Goal: Check status: Check status

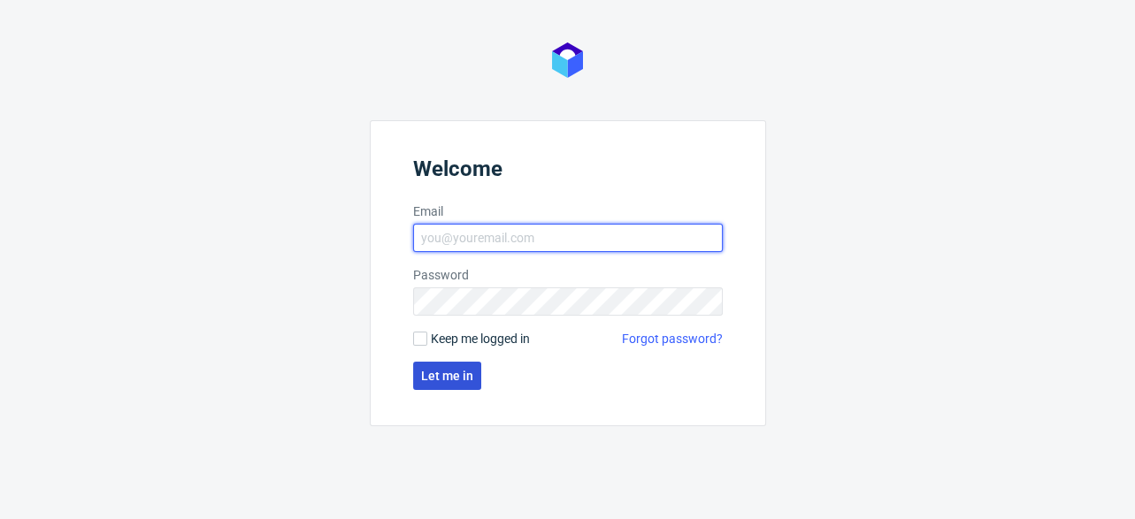
type input "[EMAIL_ADDRESS][DOMAIN_NAME]"
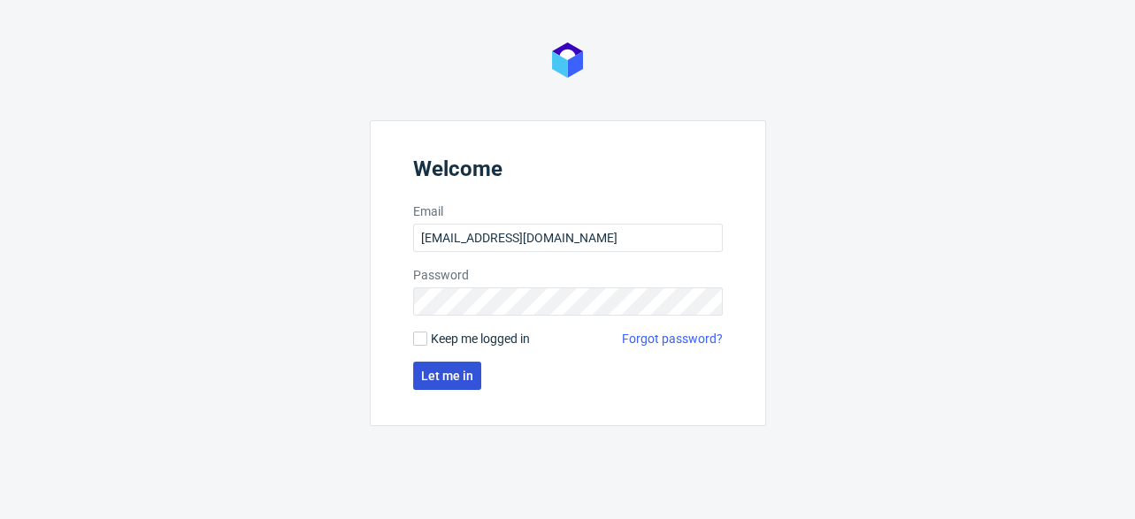
click at [449, 370] on span "Let me in" at bounding box center [447, 376] width 52 height 12
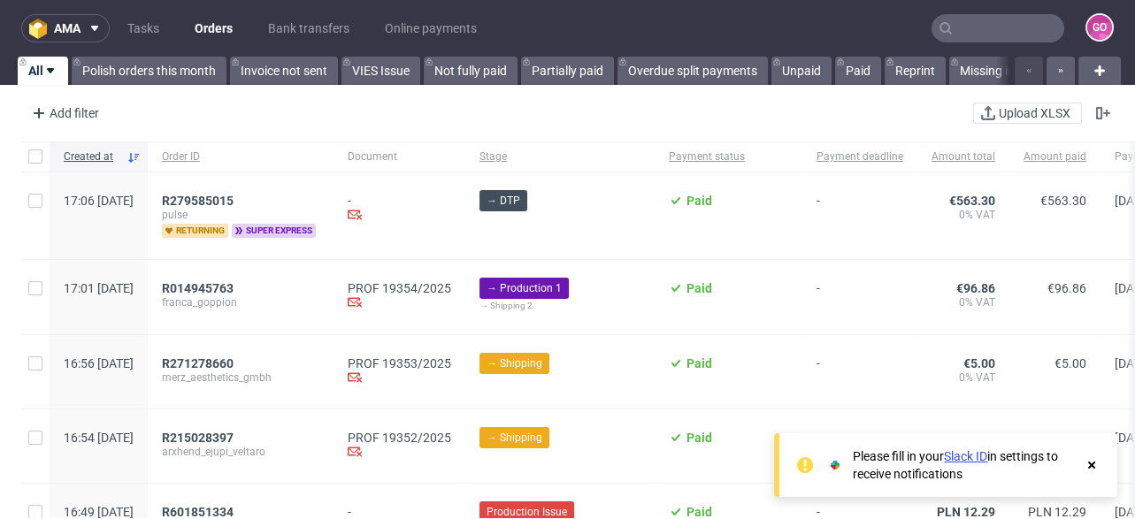
click at [999, 23] on input "text" at bounding box center [997, 28] width 133 height 28
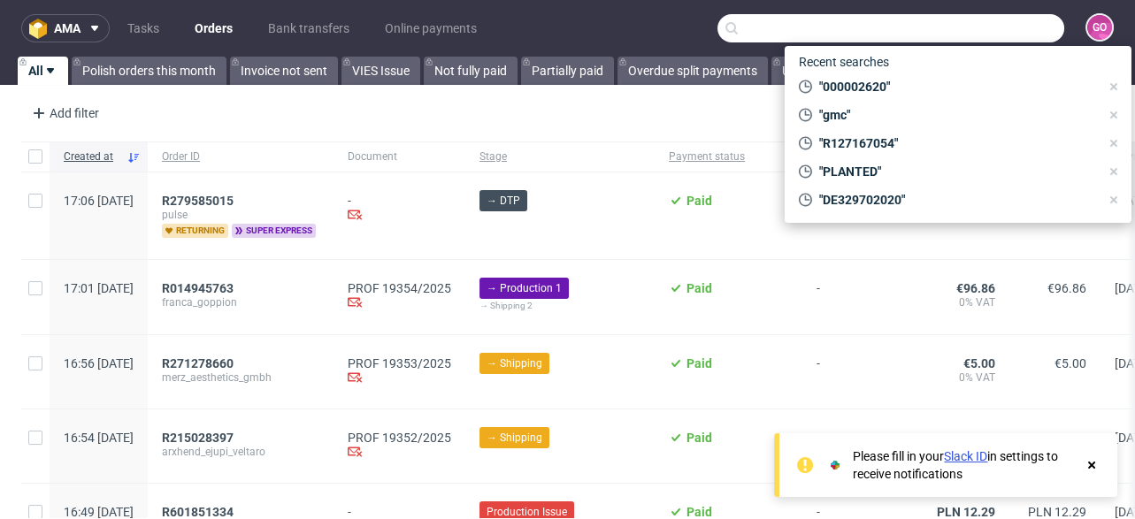
paste input "R598115529"
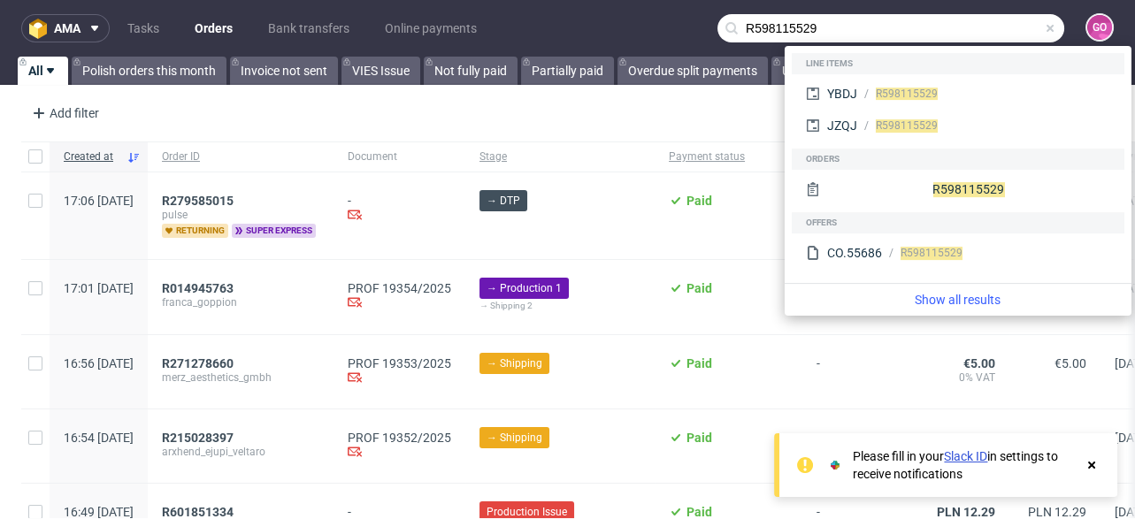
type input "R598115529"
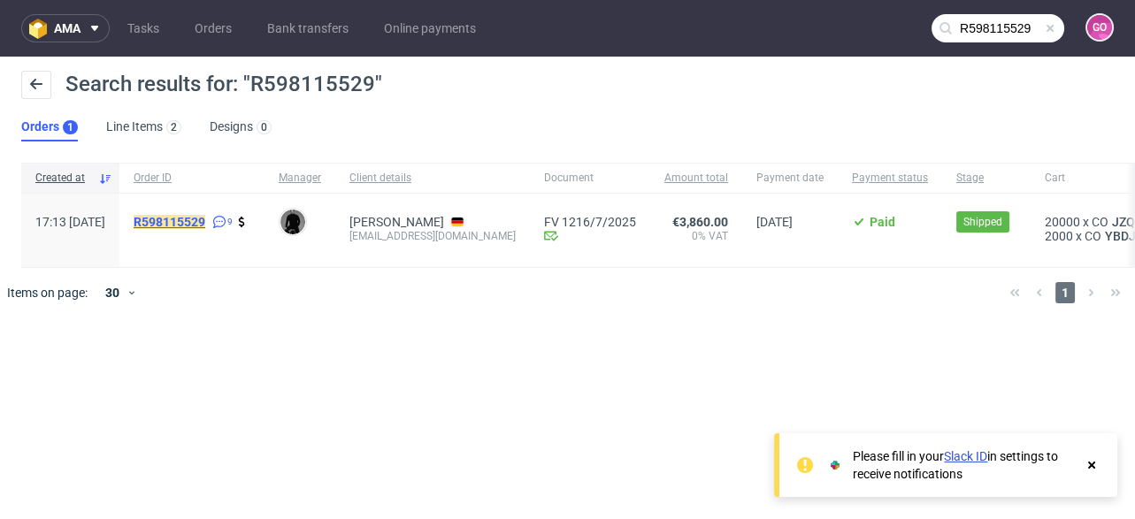
click at [205, 221] on mark "R598115529" at bounding box center [170, 222] width 72 height 14
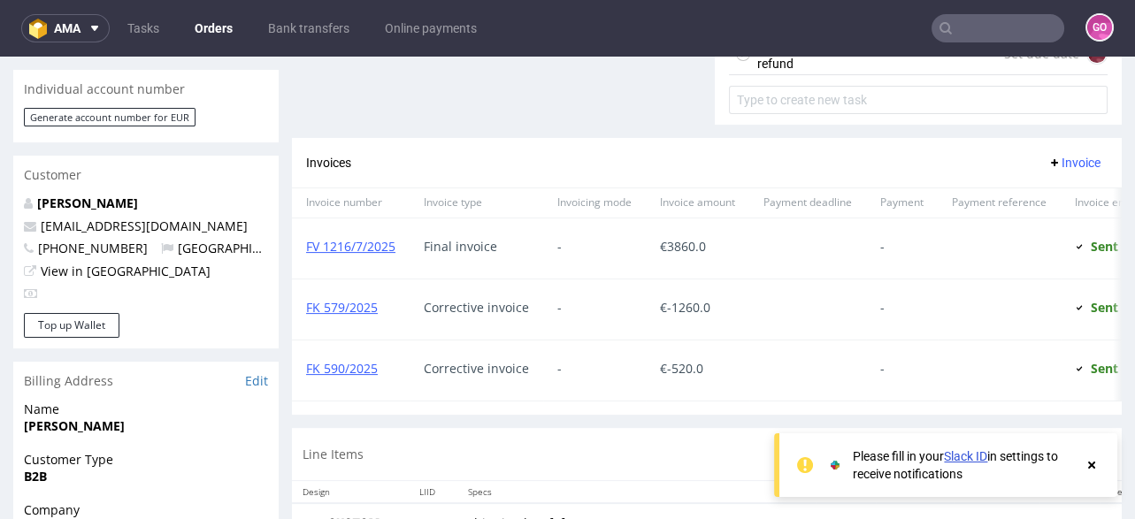
scroll to position [848, 0]
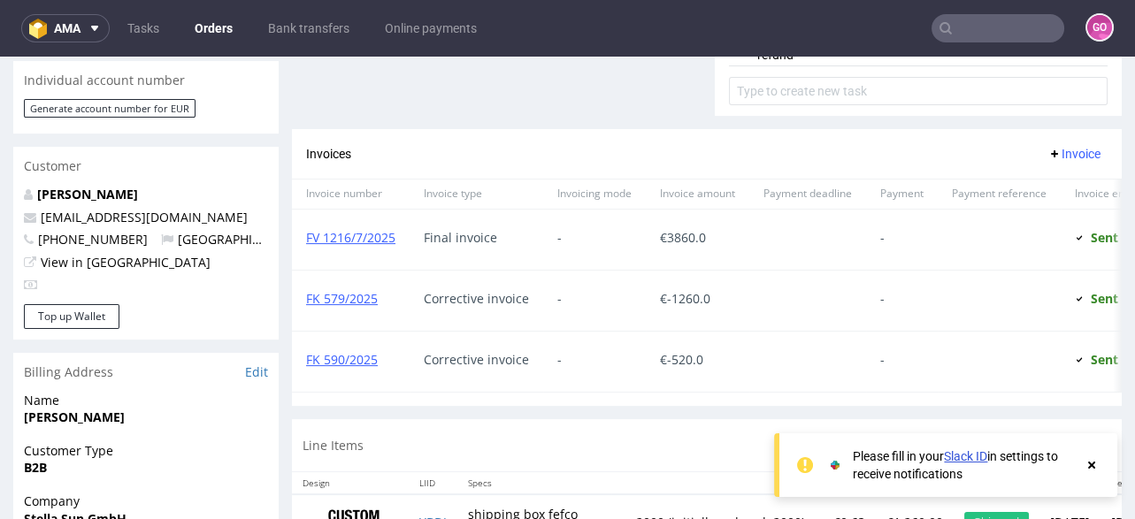
click at [976, 19] on input "text" at bounding box center [997, 28] width 133 height 28
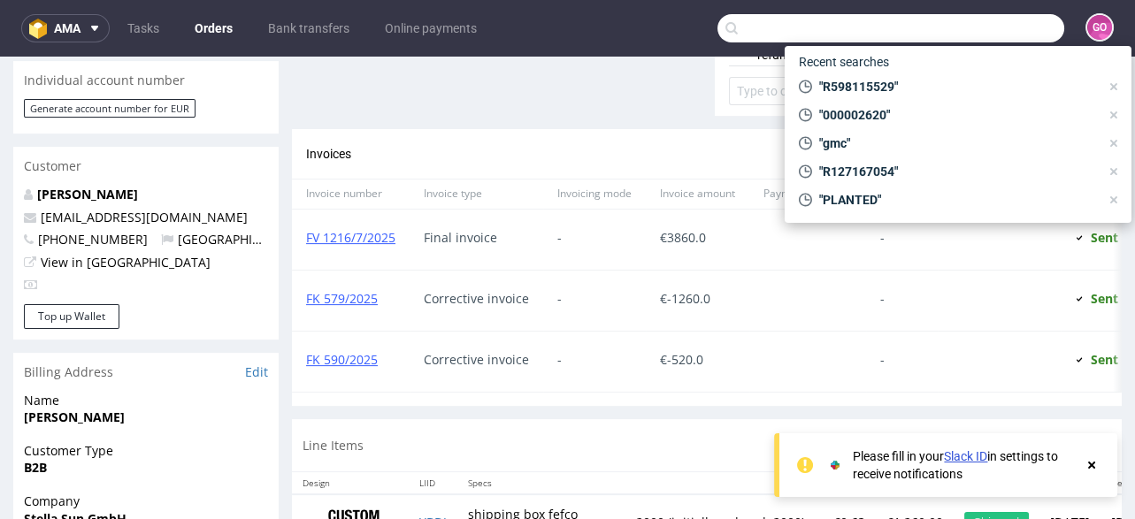
paste input "R472382072"
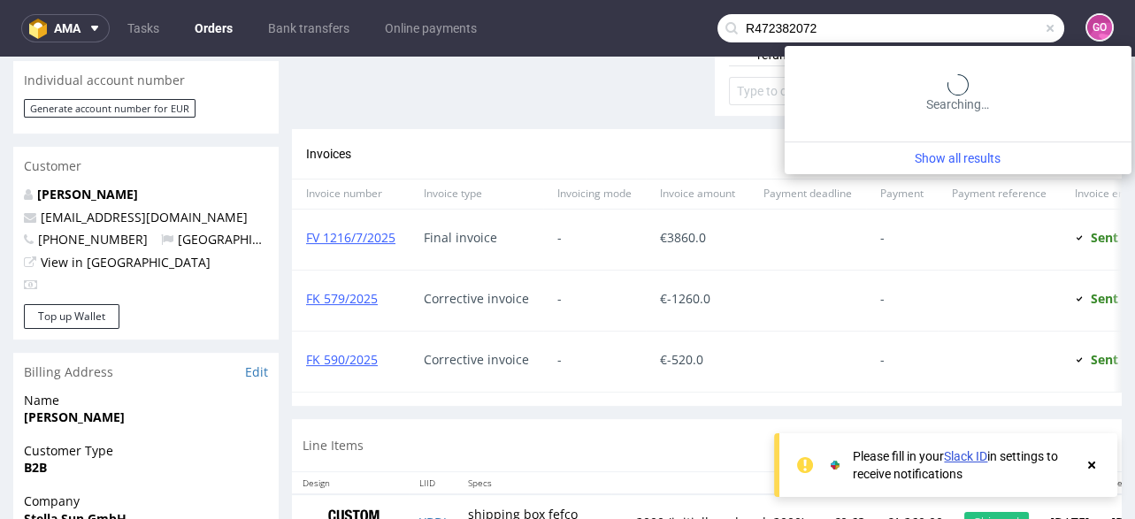
type input "R472382072"
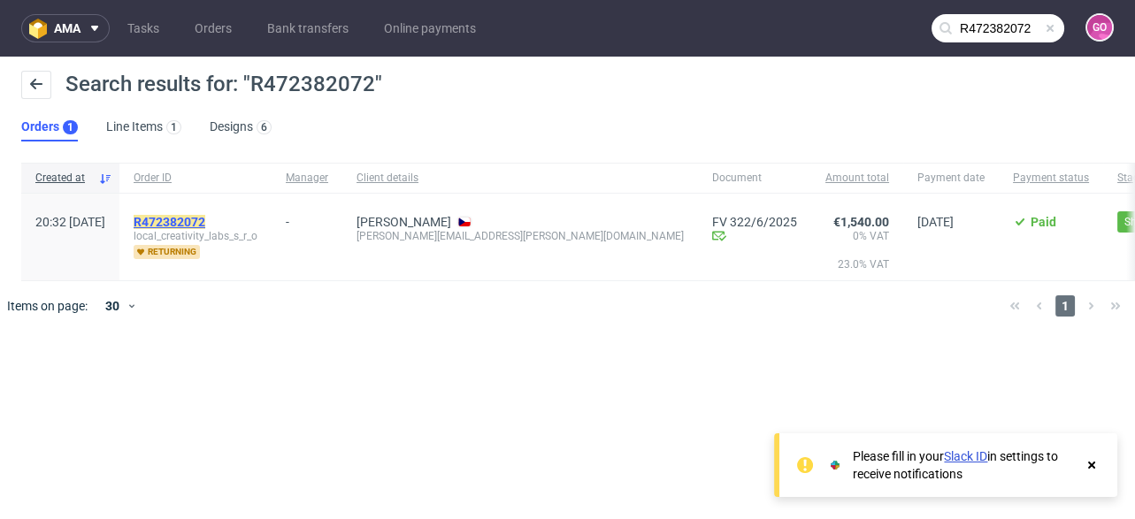
click at [205, 218] on mark "R472382072" at bounding box center [170, 222] width 72 height 14
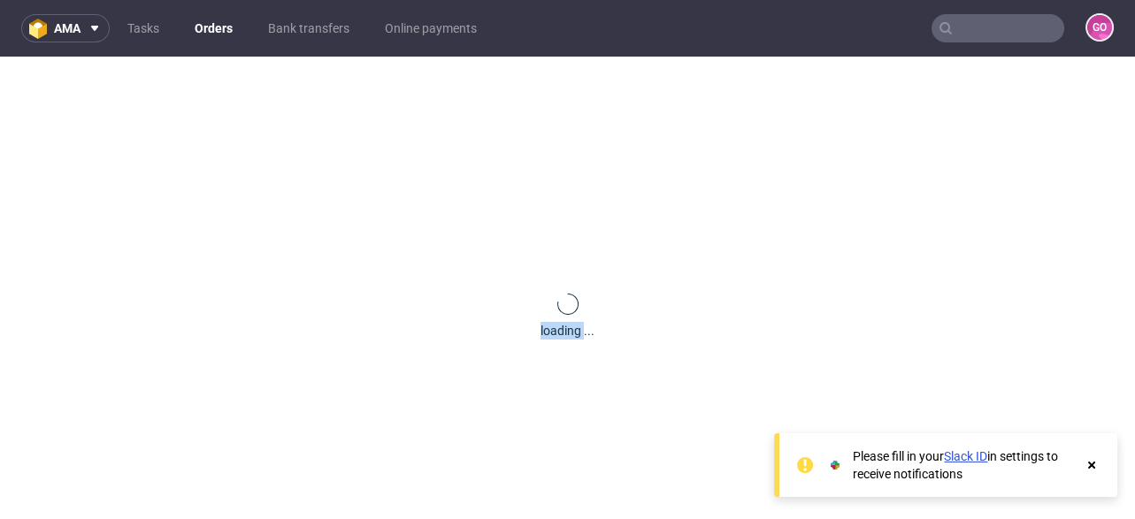
click at [230, 218] on div "loading ..." at bounding box center [567, 316] width 1135 height 519
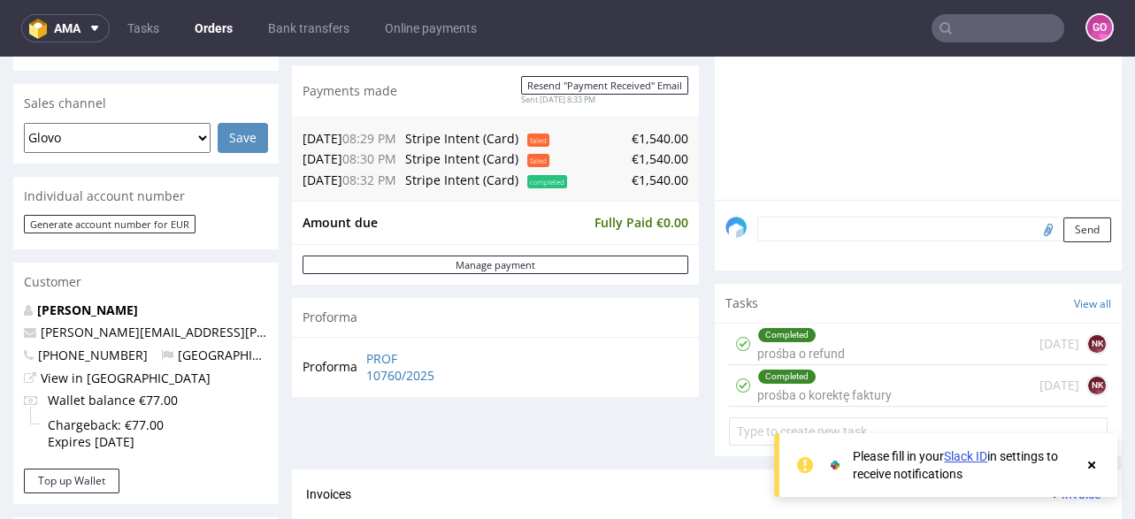
scroll to position [708, 0]
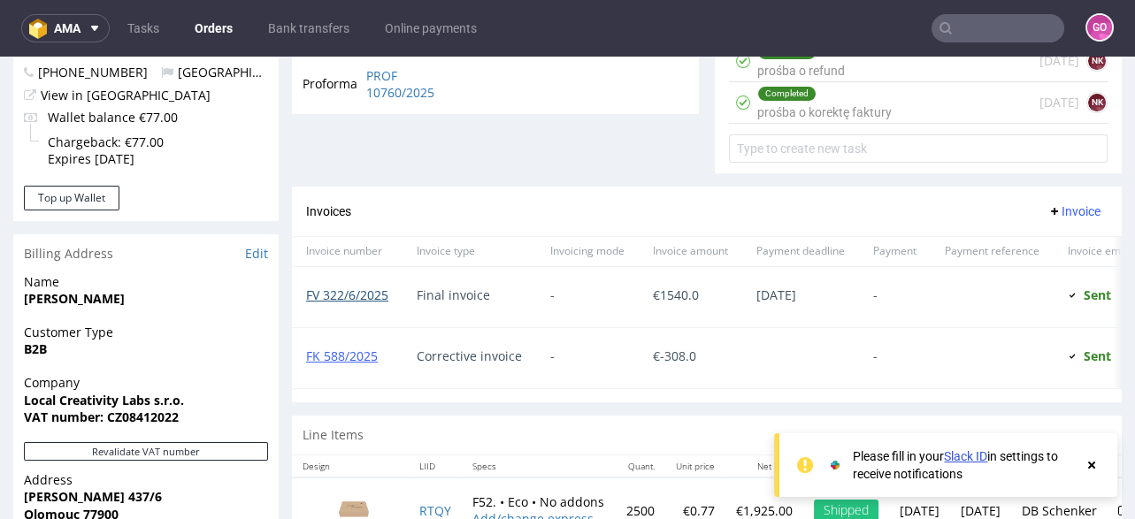
click at [340, 287] on link "FV 322/6/2025" at bounding box center [347, 295] width 82 height 17
click at [332, 352] on link "FK 588/2025" at bounding box center [342, 356] width 72 height 17
click at [354, 357] on link "FK 588/2025" at bounding box center [342, 356] width 72 height 17
click at [981, 36] on input "text" at bounding box center [997, 28] width 133 height 28
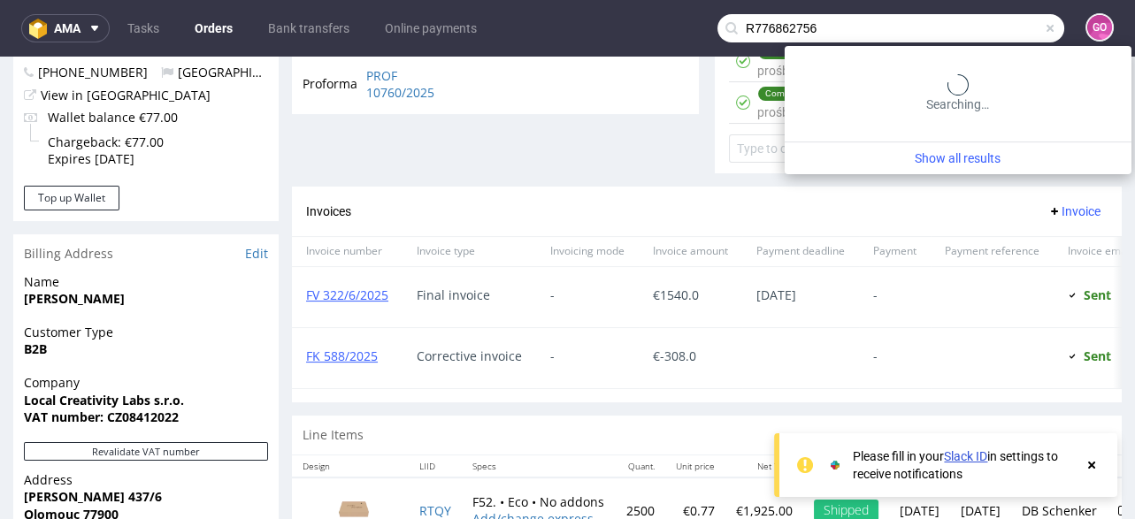
type input "R776862756"
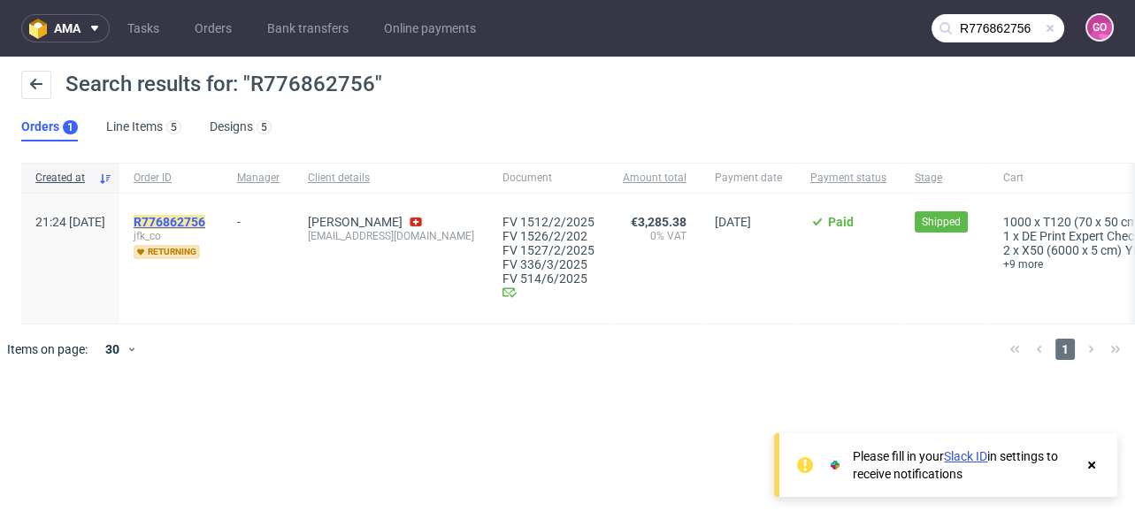
click at [205, 224] on mark "R776862756" at bounding box center [170, 222] width 72 height 14
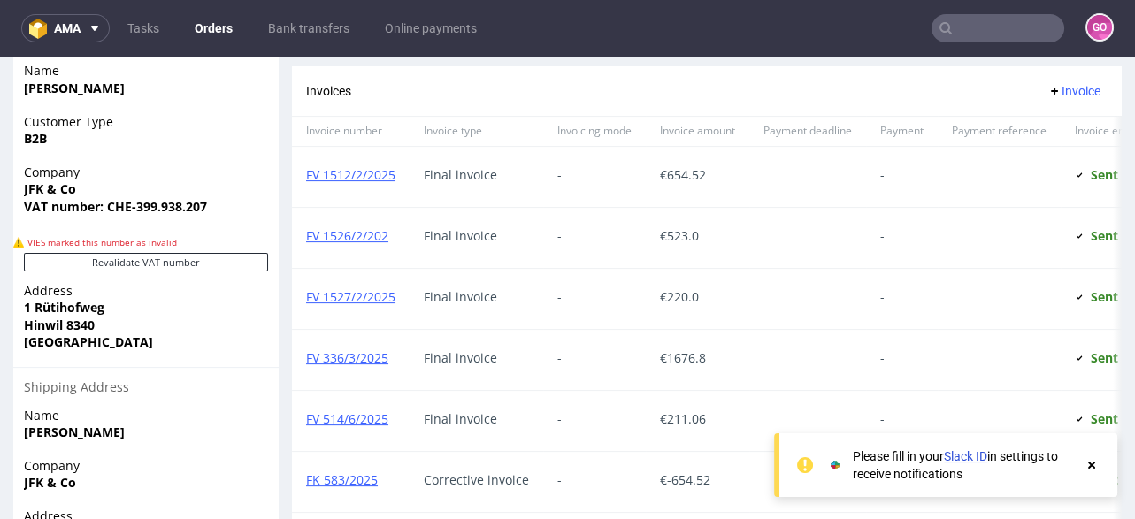
scroll to position [849, 0]
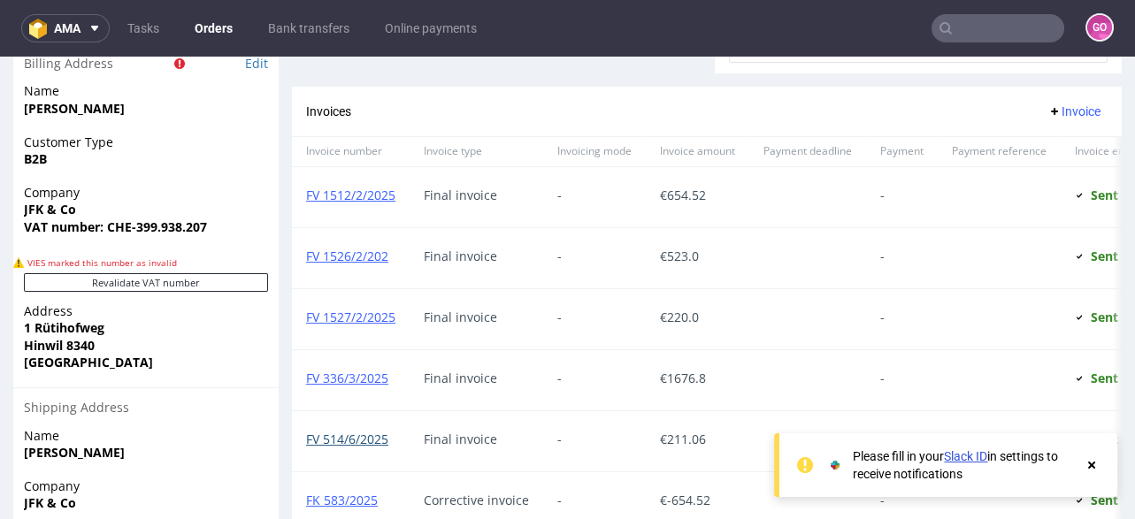
click at [367, 435] on link "FV 514/6/2025" at bounding box center [347, 439] width 82 height 17
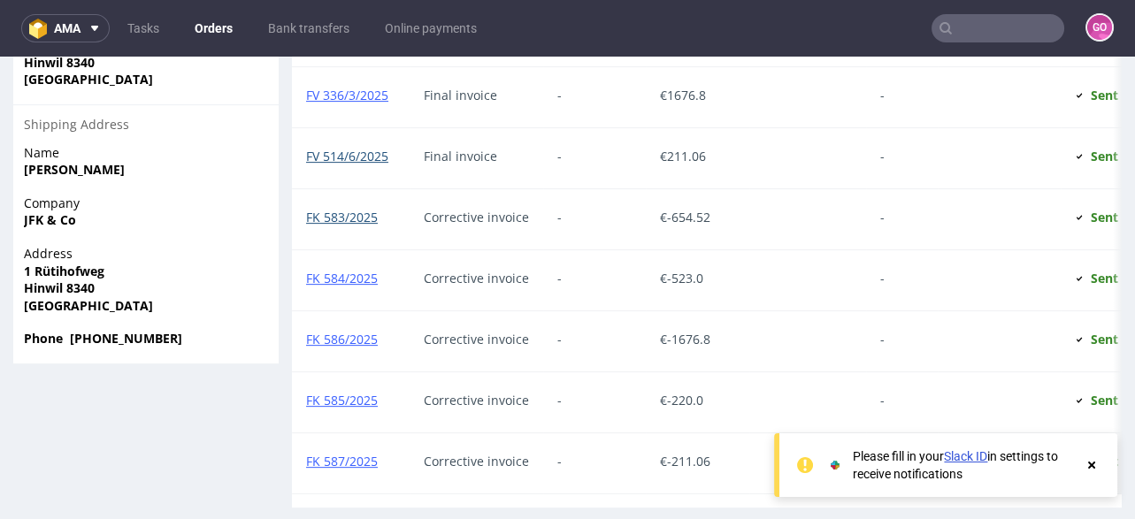
scroll to position [1202, 0]
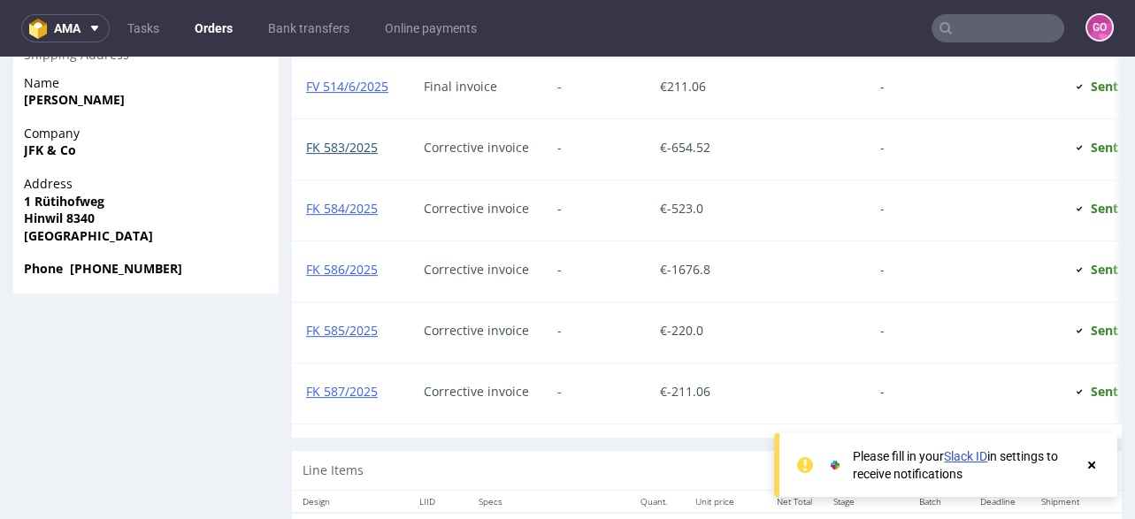
click at [350, 143] on link "FK 583/2025" at bounding box center [342, 147] width 72 height 17
click at [369, 383] on link "FK 587/2025" at bounding box center [342, 391] width 72 height 17
click at [1004, 25] on input "text" at bounding box center [997, 28] width 133 height 28
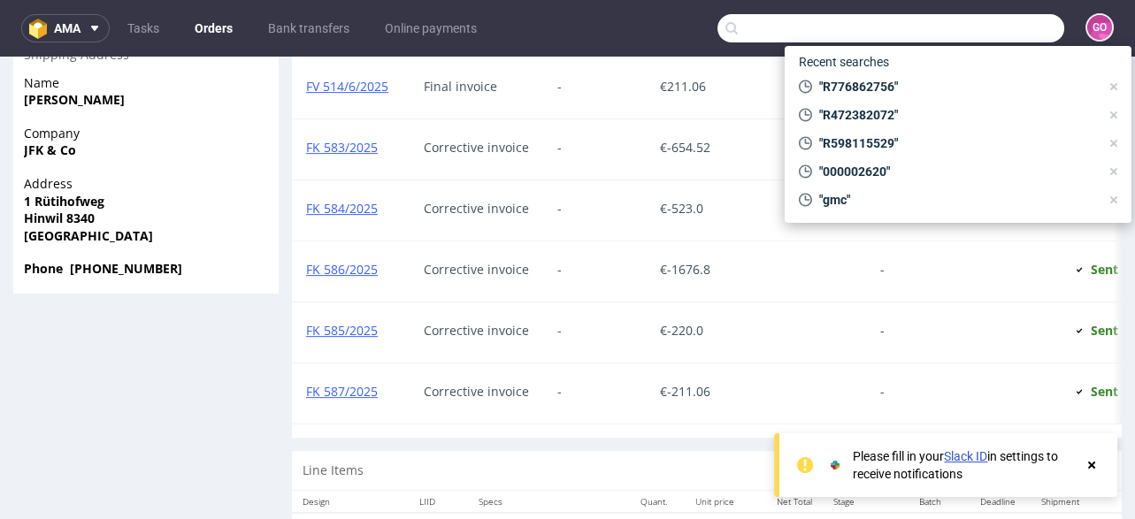
paste input "R121591363"
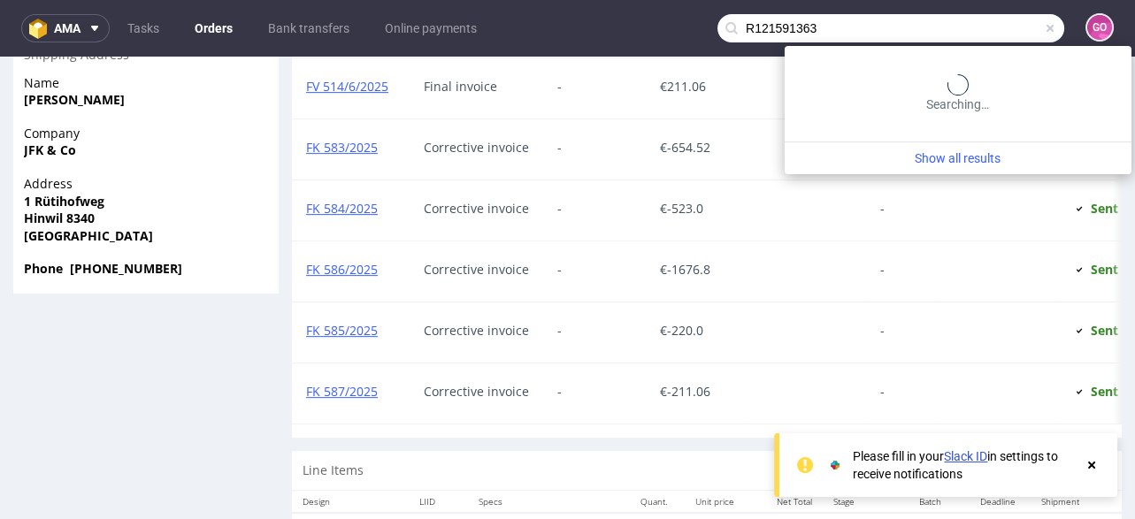
type input "R121591363"
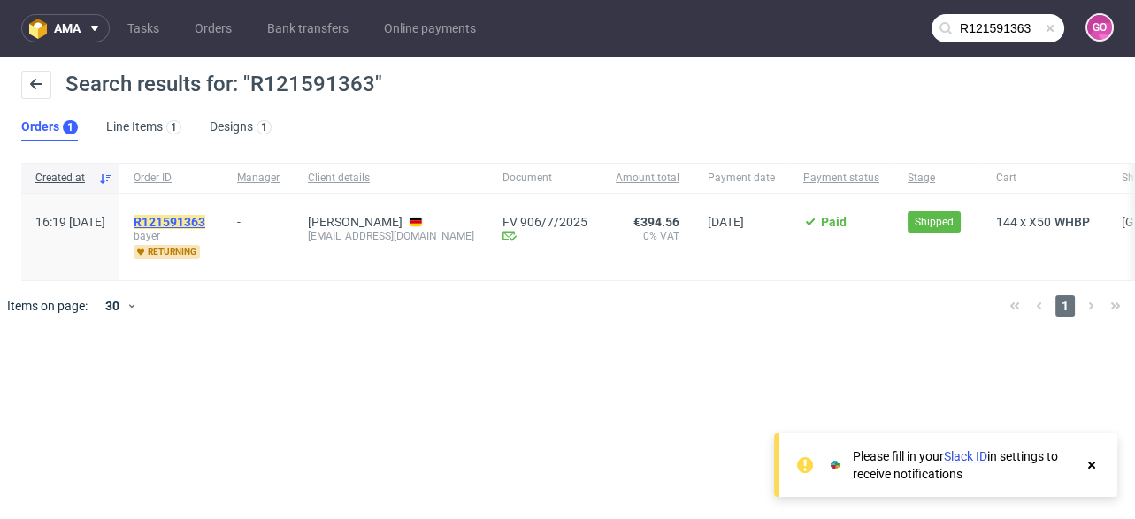
click at [204, 218] on mark "R121591363" at bounding box center [170, 222] width 72 height 14
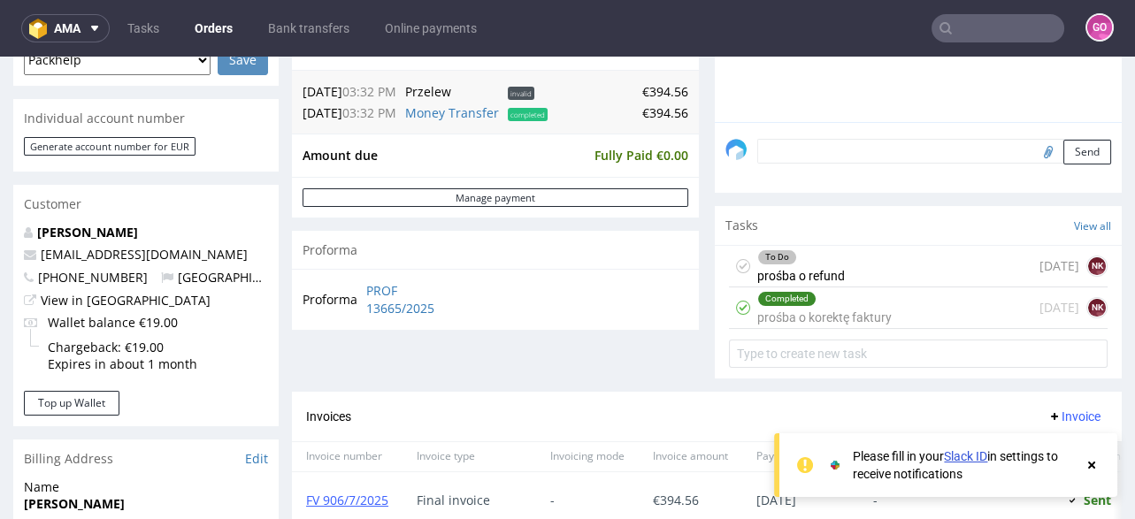
scroll to position [565, 0]
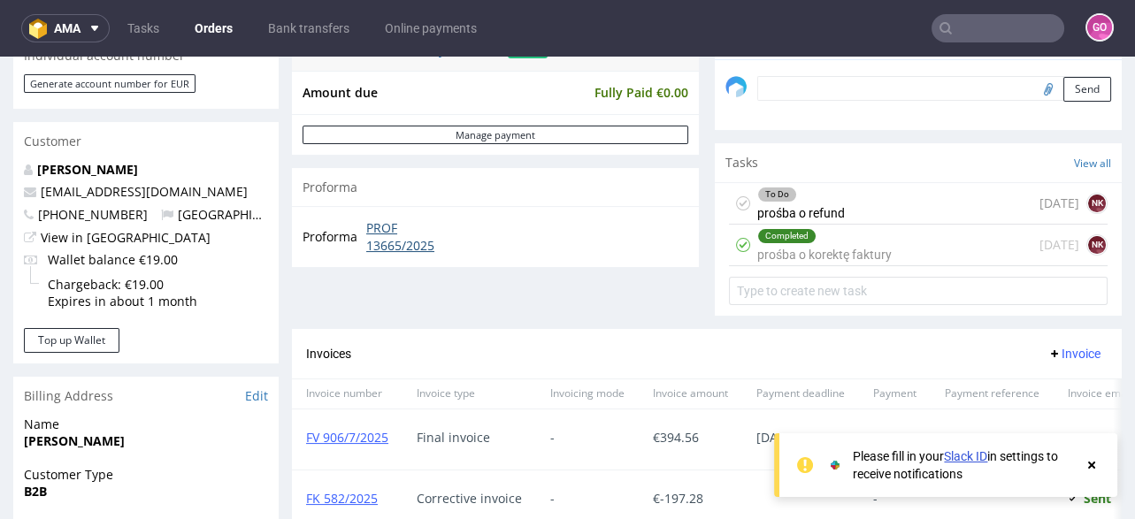
click at [381, 243] on link "PROF 13665/2025" at bounding box center [417, 236] width 102 height 34
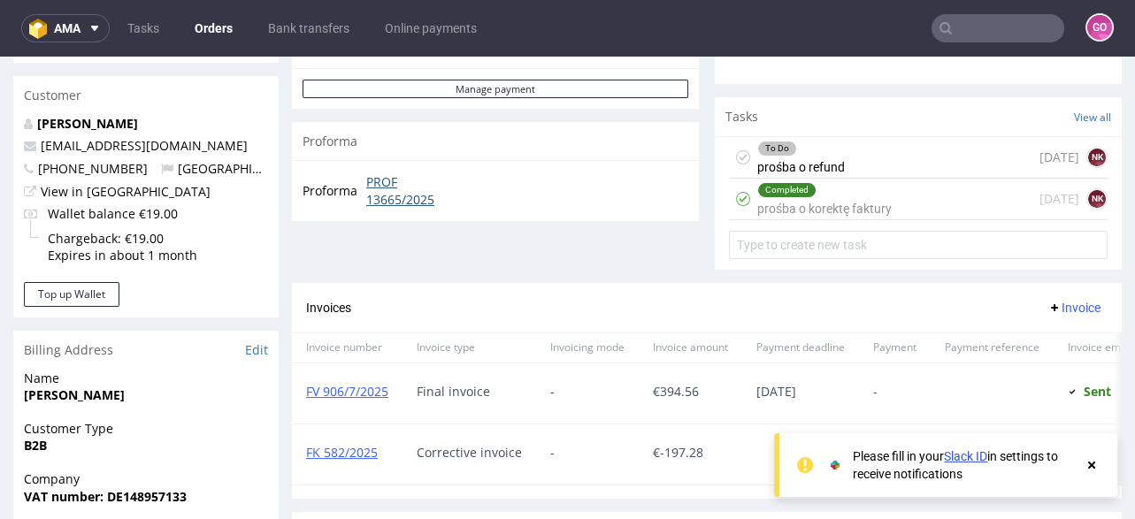
scroll to position [636, 0]
